Goal: Find specific page/section: Find specific page/section

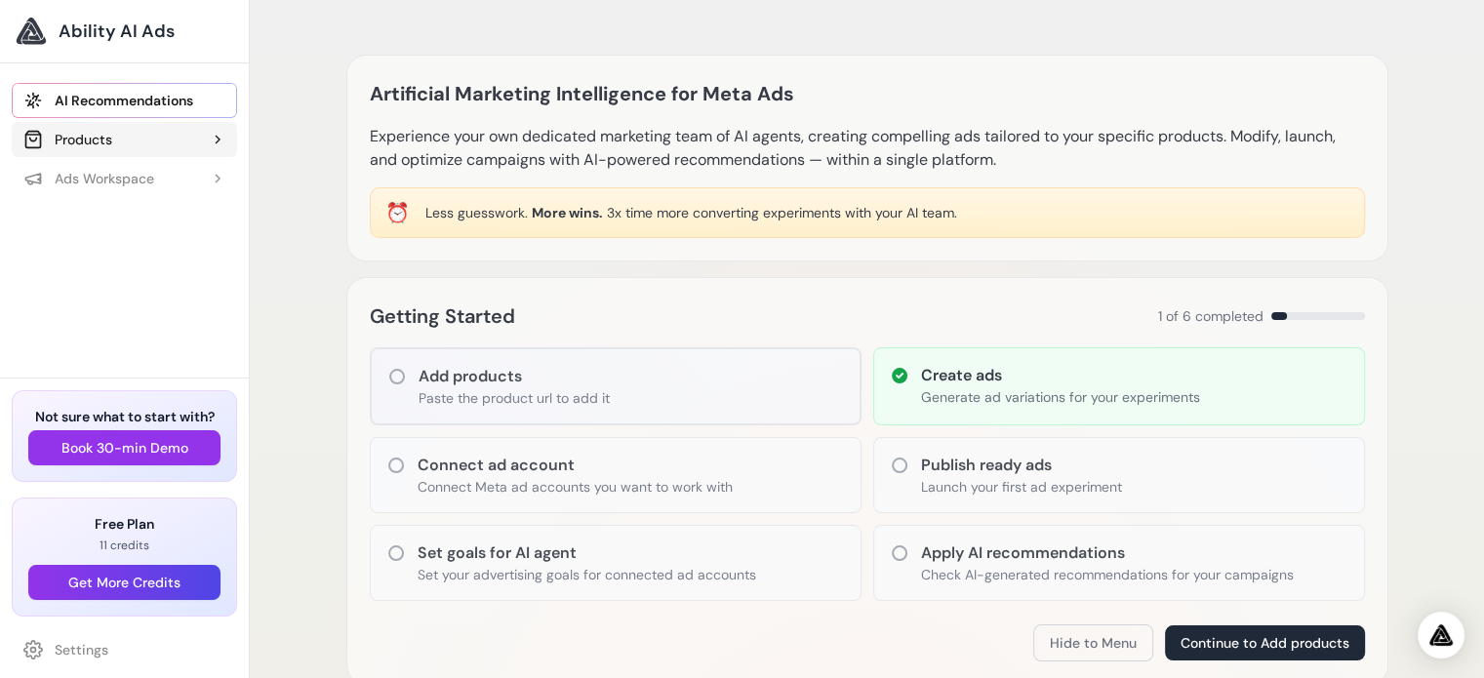
click at [82, 139] on div "Products" at bounding box center [67, 140] width 89 height 20
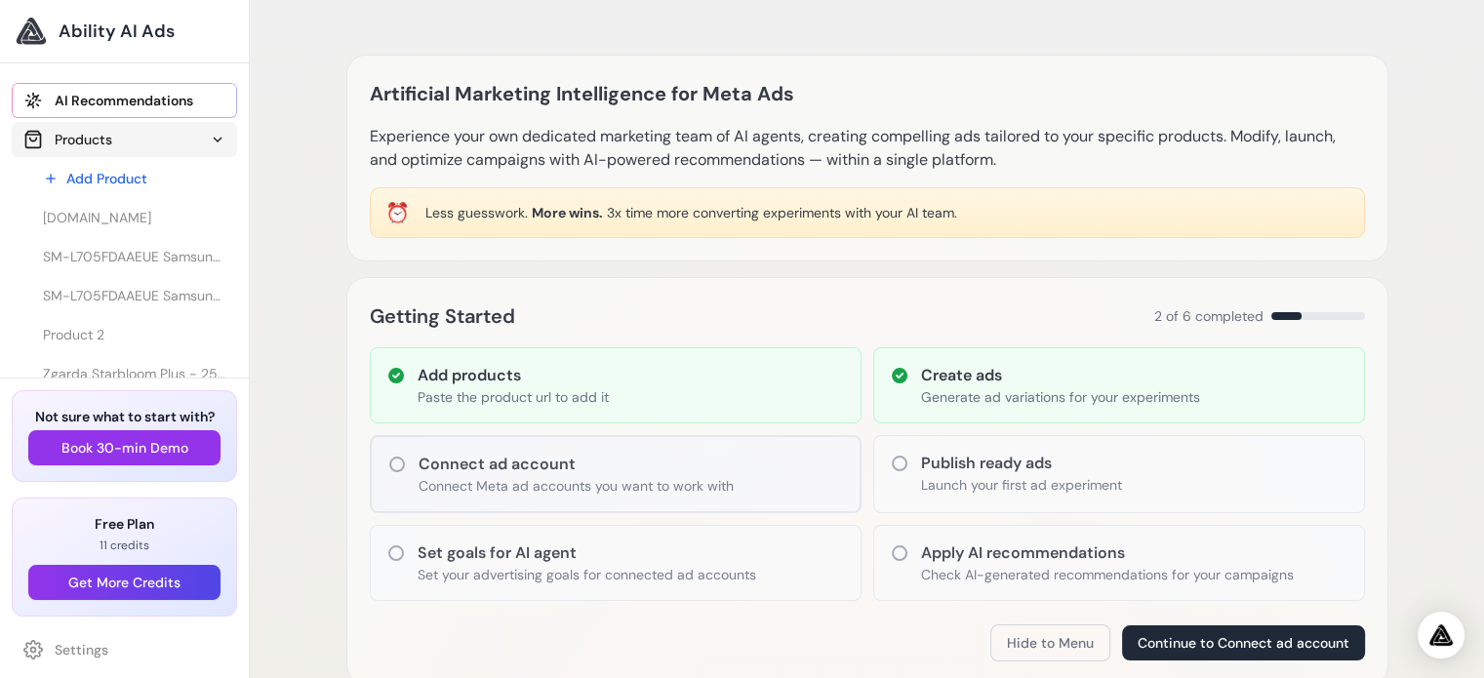
click at [81, 140] on div "Products" at bounding box center [67, 140] width 89 height 20
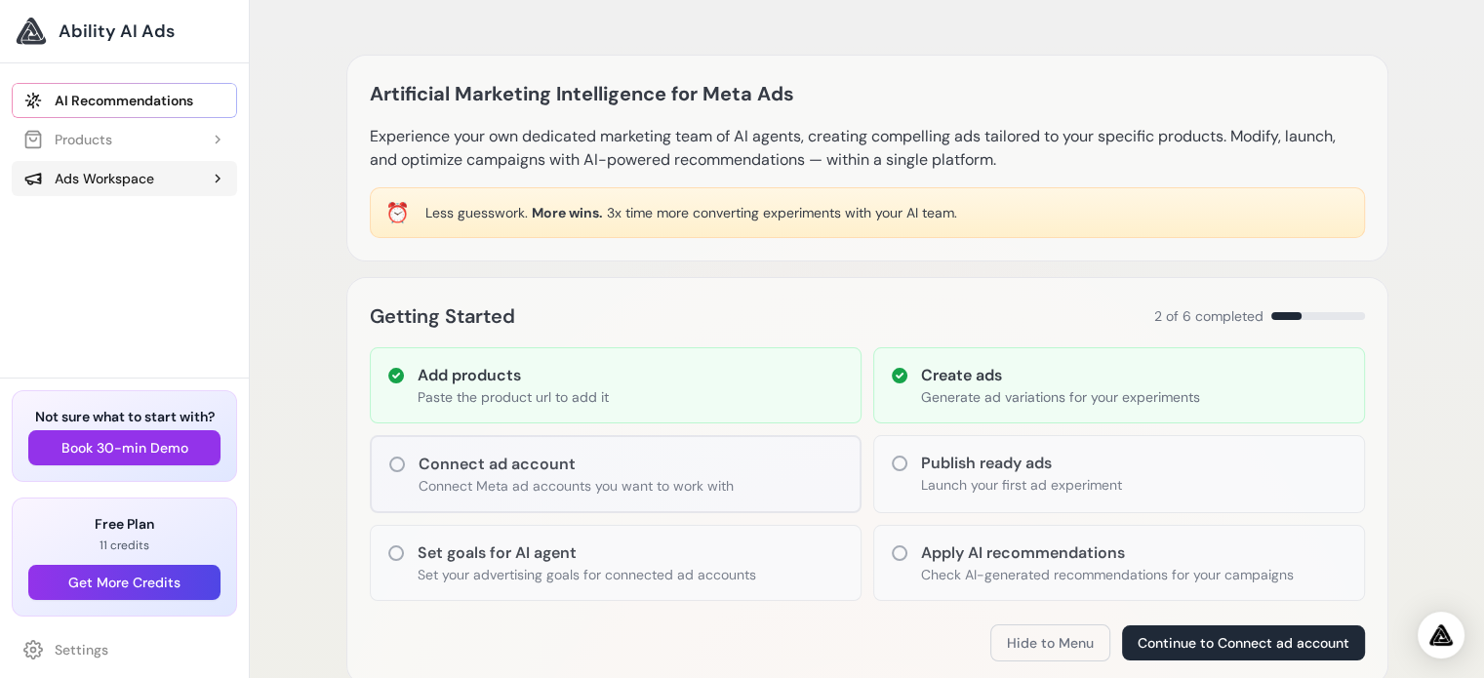
click at [78, 183] on div "Ads Workspace" at bounding box center [88, 179] width 131 height 20
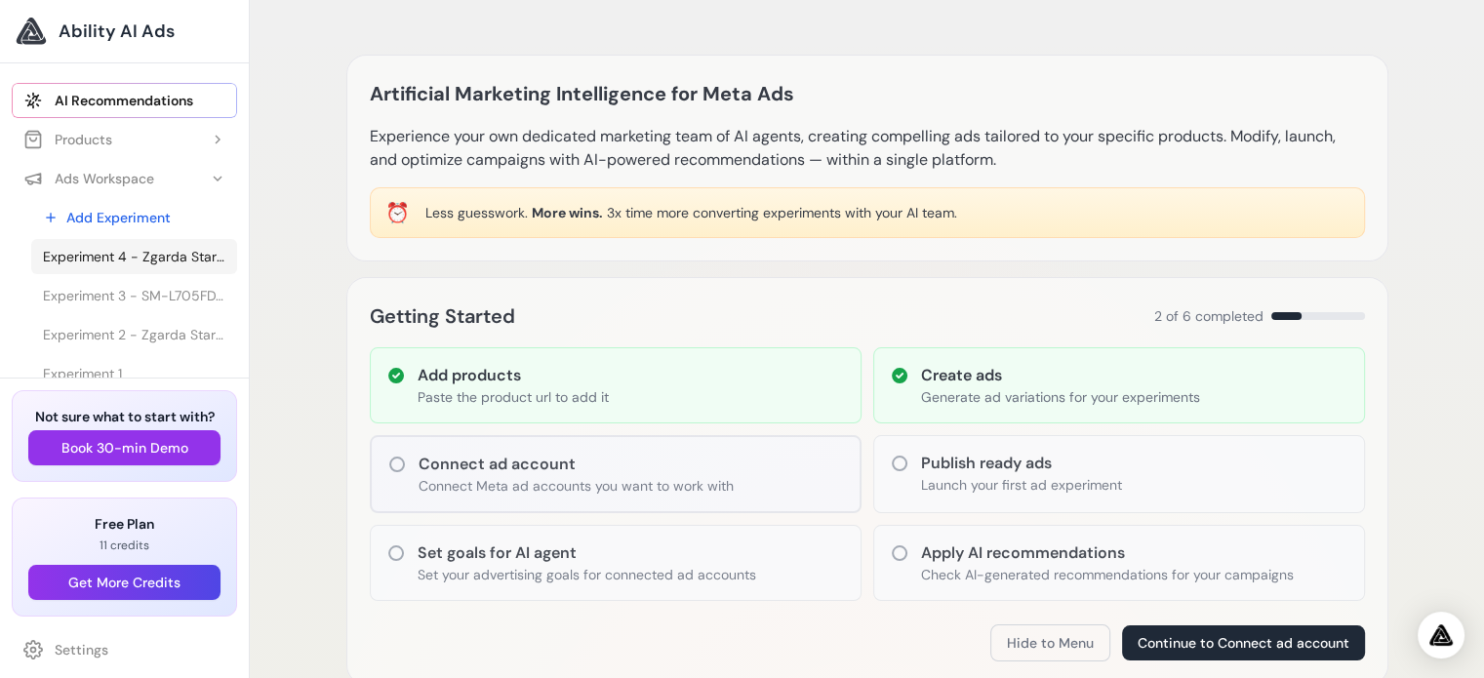
click at [82, 256] on span "Experiment 4 - Zgarda Starbloom Plus - 25cm" at bounding box center [134, 257] width 182 height 20
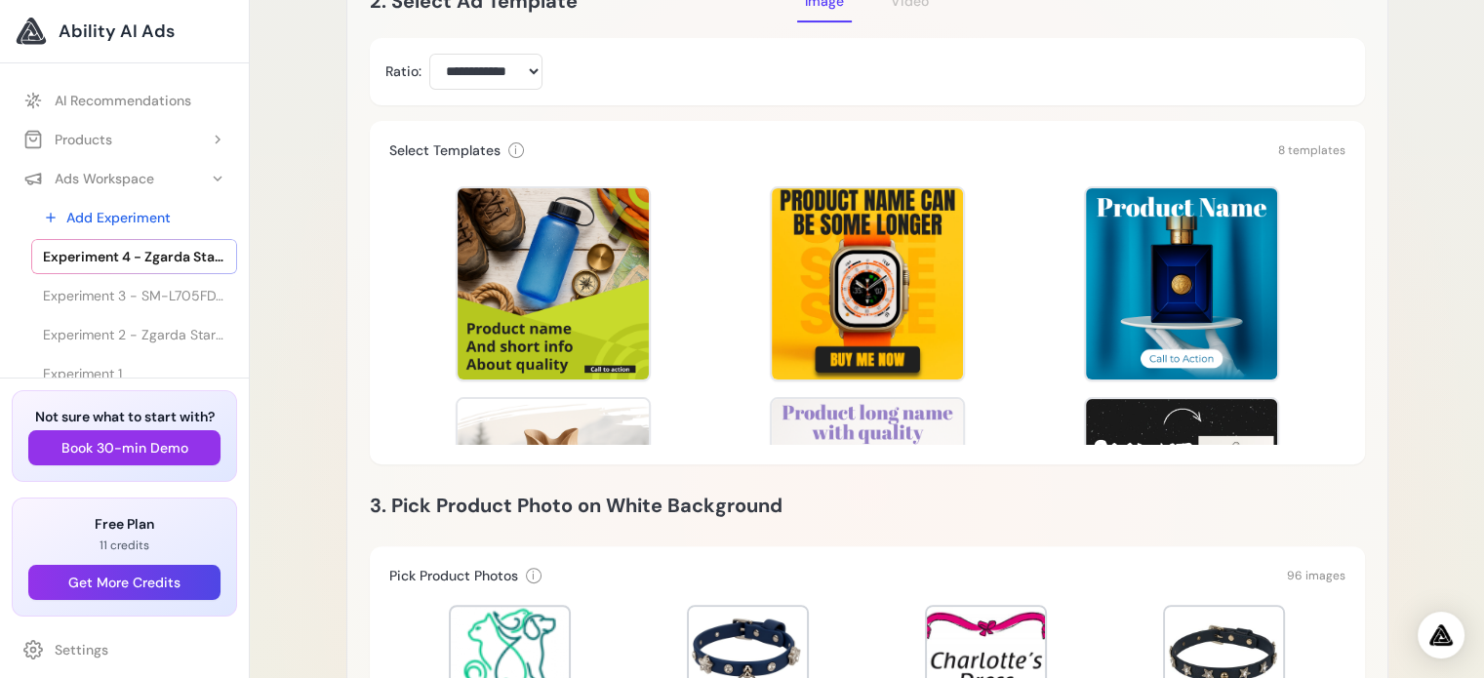
scroll to position [488, 0]
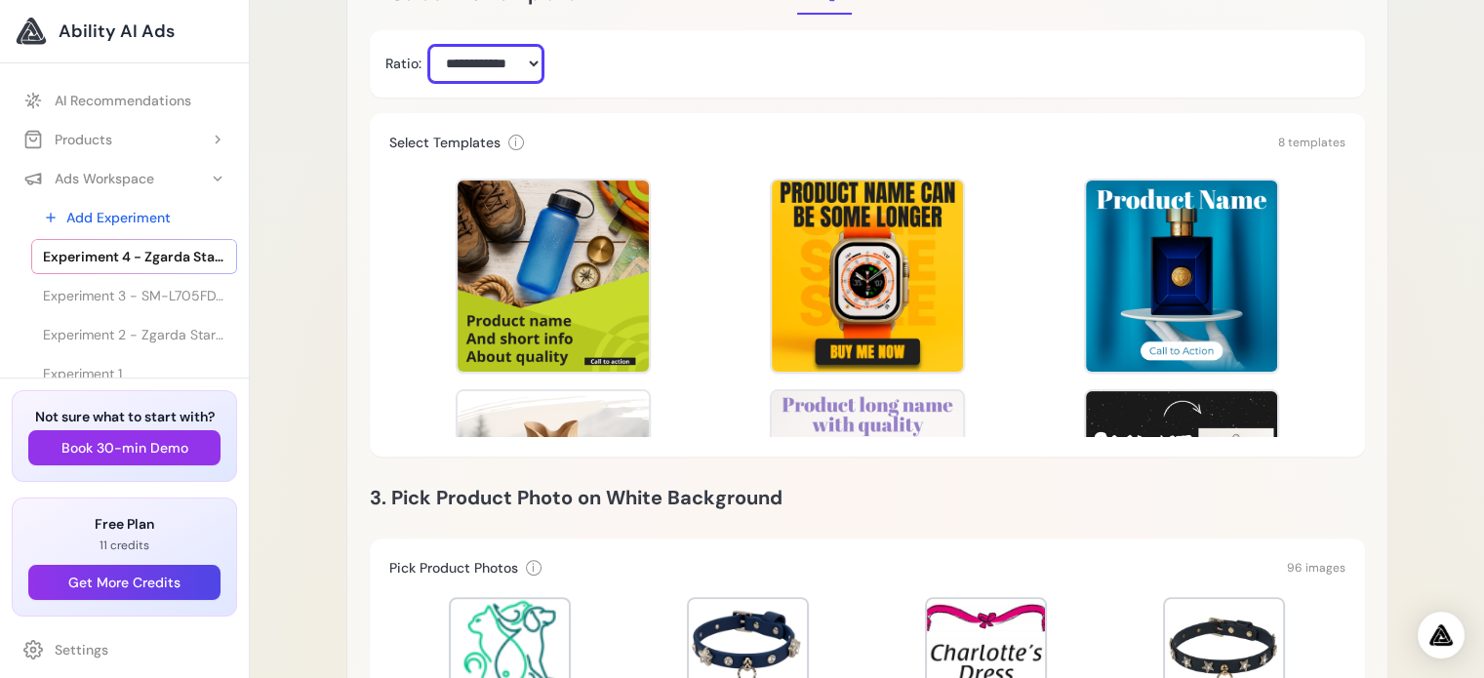
click at [507, 65] on select "**********" at bounding box center [486, 64] width 114 height 36
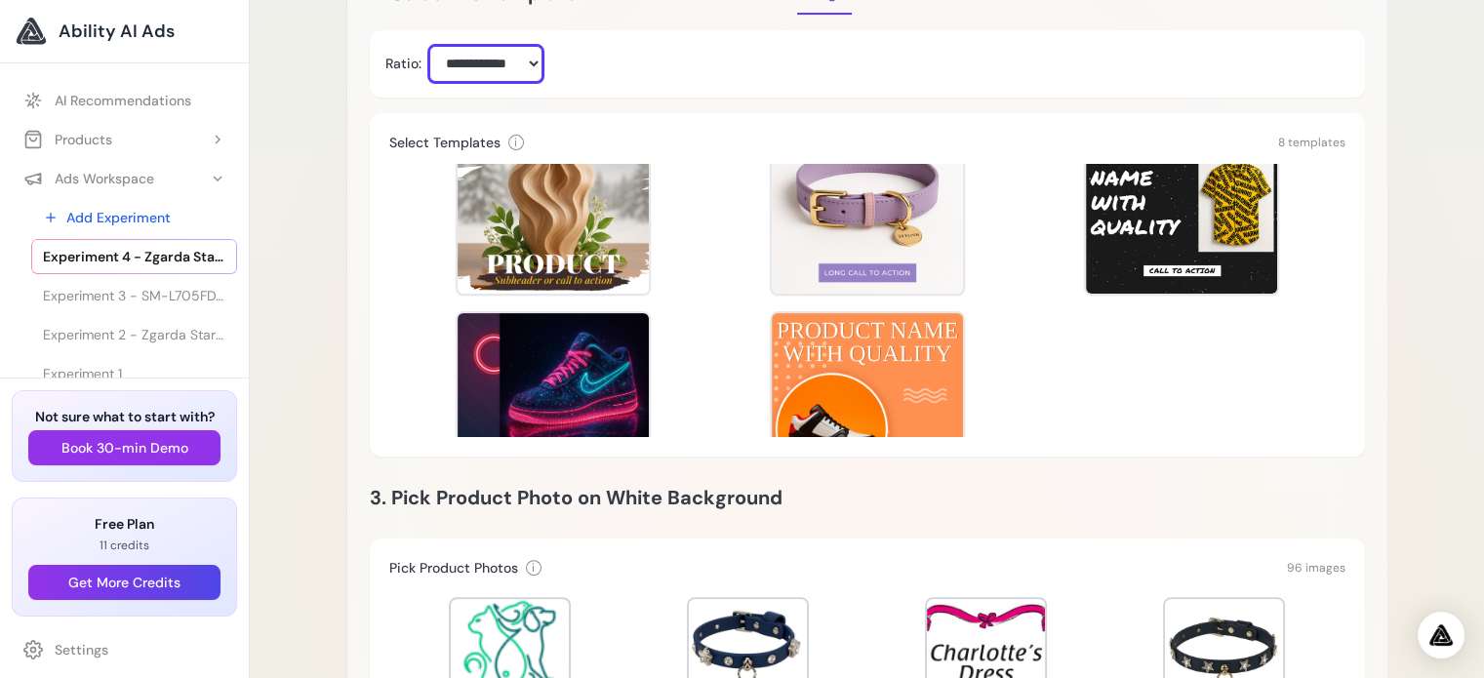
scroll to position [372, 0]
